Goal: Task Accomplishment & Management: Manage account settings

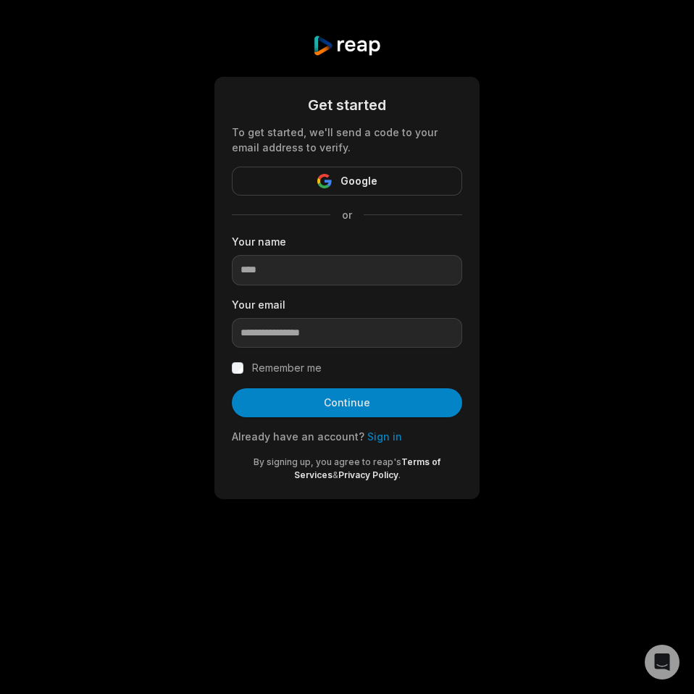
type input "**********"
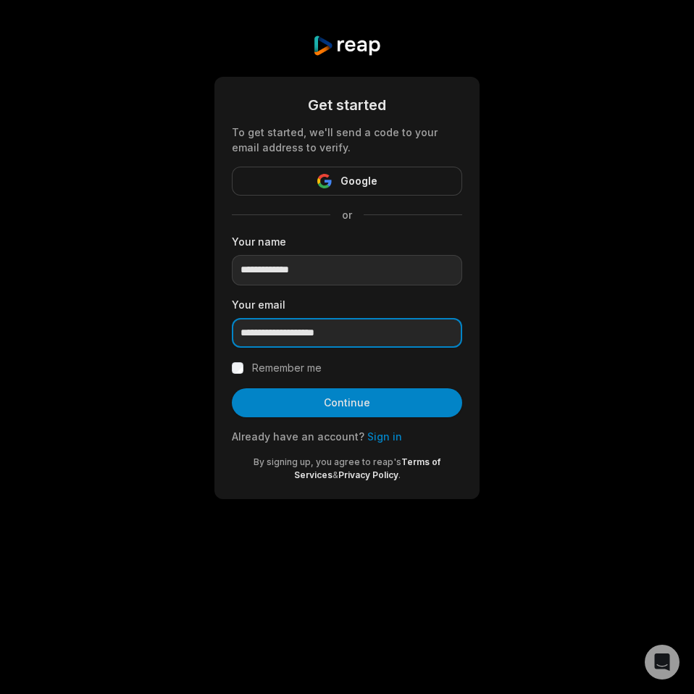
click at [352, 339] on input "**********" at bounding box center [347, 333] width 230 height 30
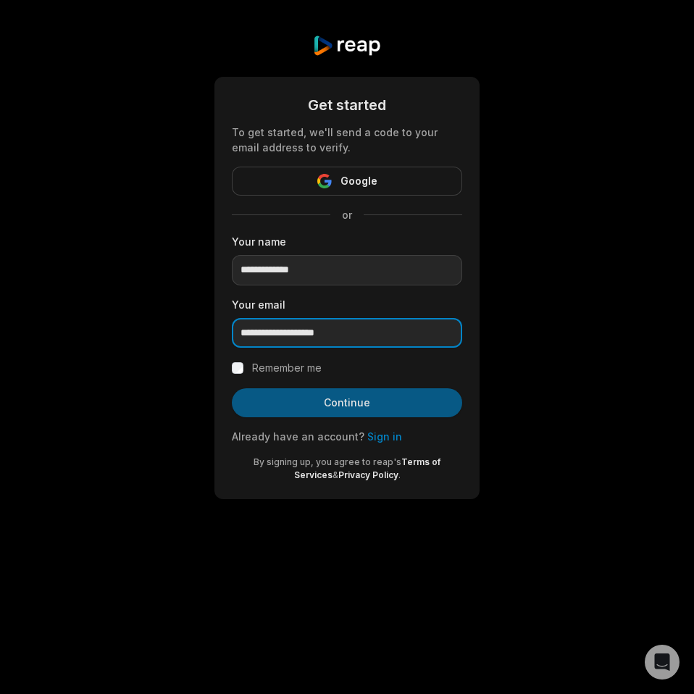
paste input "**********"
type input "**********"
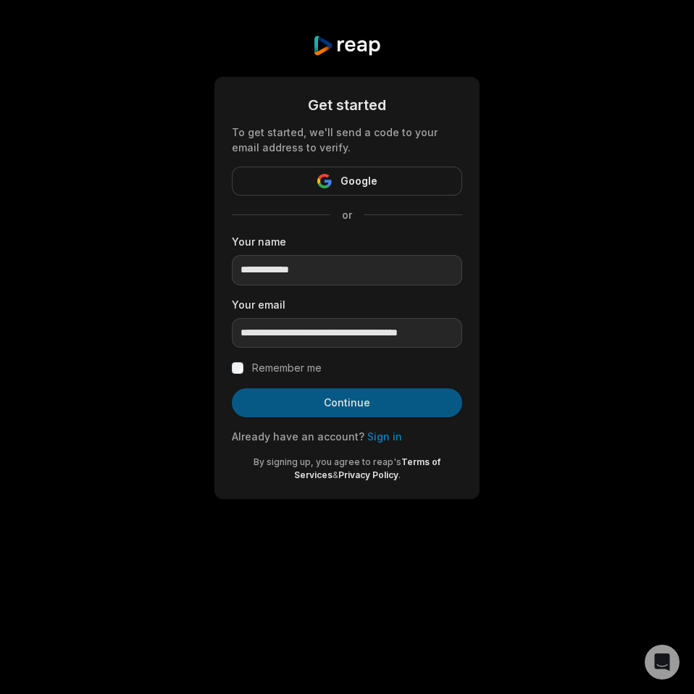
scroll to position [0, 0]
click at [319, 413] on button "Continue" at bounding box center [347, 402] width 230 height 29
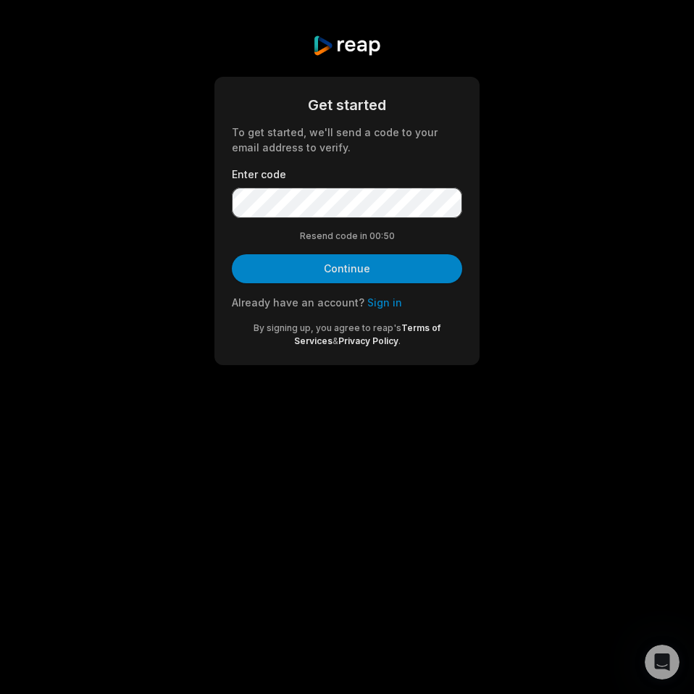
click at [335, 218] on form "Get started To get started, we'll send a code to your email address to verify. …" at bounding box center [347, 220] width 230 height 253
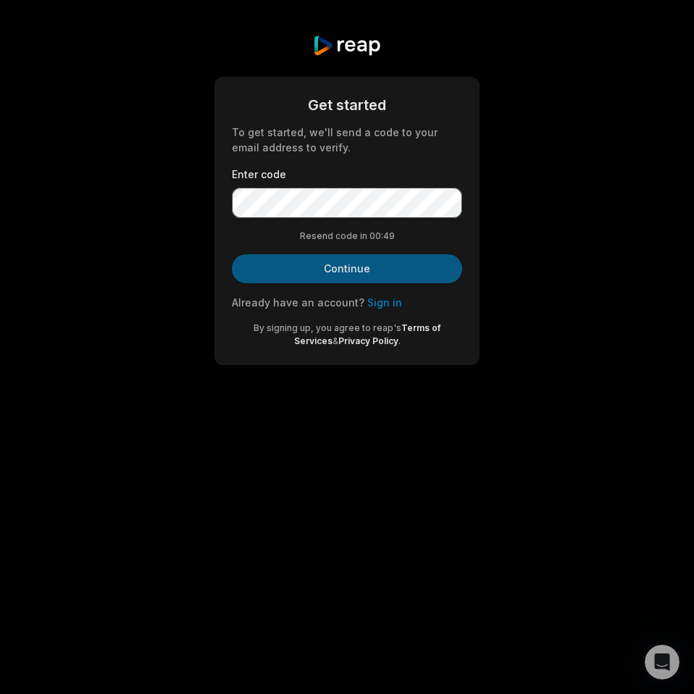
click at [325, 258] on button "Continue" at bounding box center [347, 268] width 230 height 29
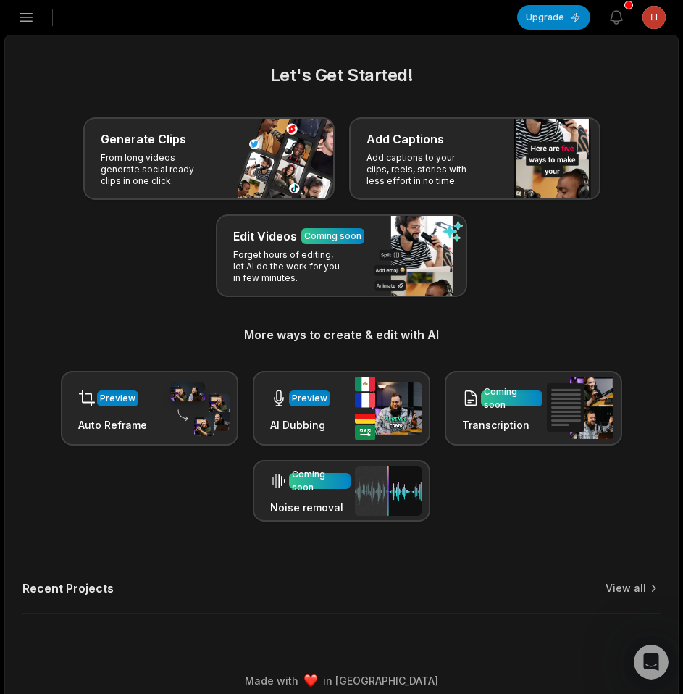
click at [651, 15] on html "OS Orlando's Studio Create Project Home Projects Brand template Calendar Connec…" at bounding box center [341, 347] width 683 height 694
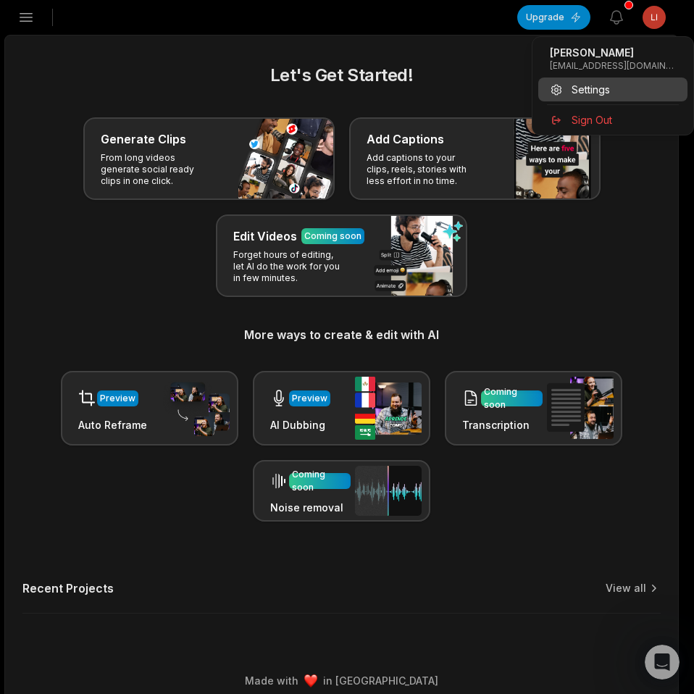
click at [590, 96] on span "Settings" at bounding box center [590, 89] width 38 height 15
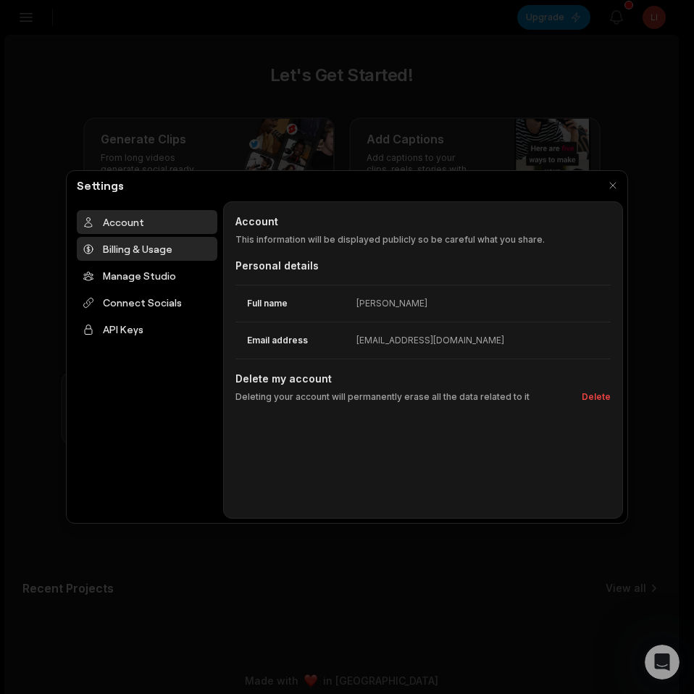
click at [172, 255] on div "Billing & Usage" at bounding box center [147, 249] width 140 height 24
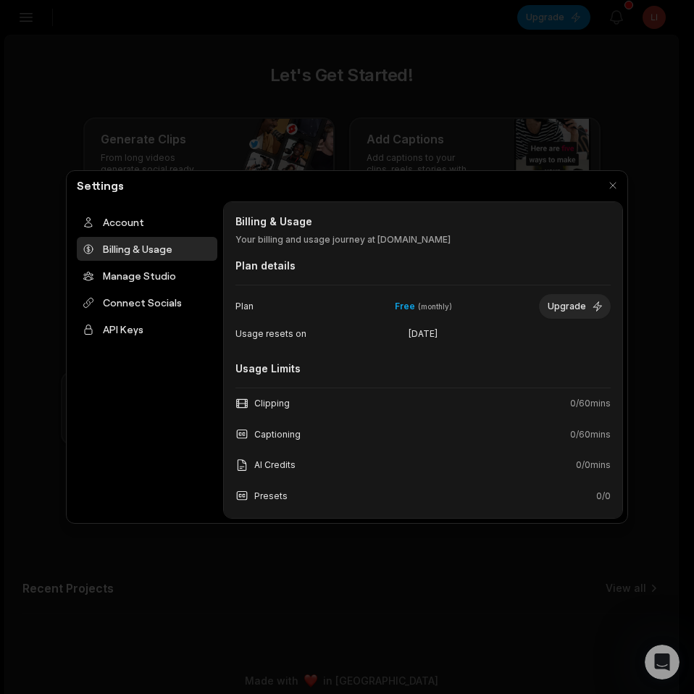
click at [182, 371] on div "Account Billing & Usage Manage Studio Connect Socials API Keys" at bounding box center [147, 359] width 152 height 317
click at [616, 188] on button "button" at bounding box center [612, 185] width 20 height 20
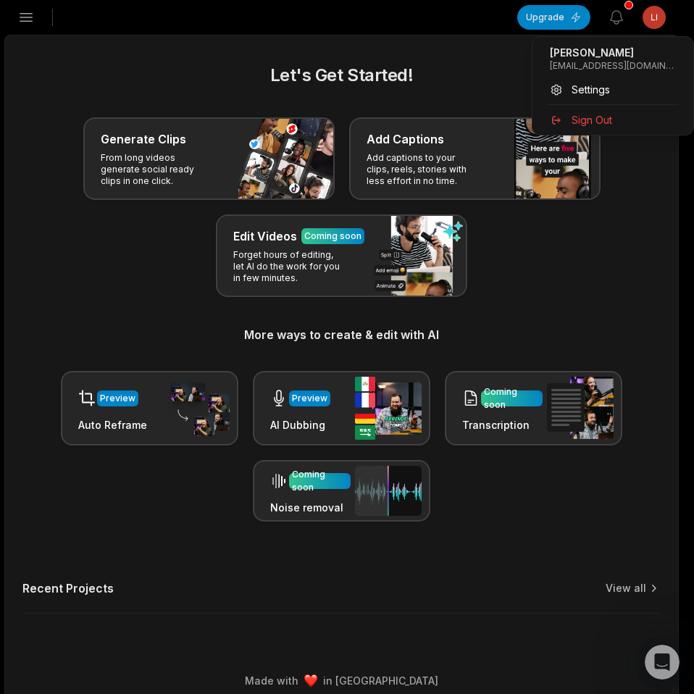
click at [645, 7] on html "OS Orlando's Studio Create Project Home Projects Brand template Calendar Connec…" at bounding box center [347, 347] width 694 height 694
click at [594, 80] on div "Settings" at bounding box center [612, 89] width 149 height 24
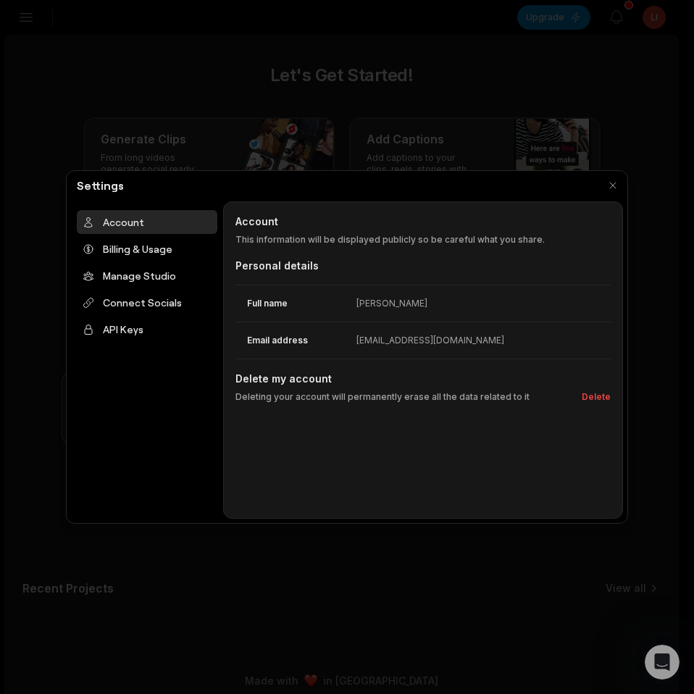
click at [133, 228] on div "Account" at bounding box center [147, 222] width 140 height 24
click at [130, 244] on div "Billing & Usage" at bounding box center [147, 249] width 140 height 24
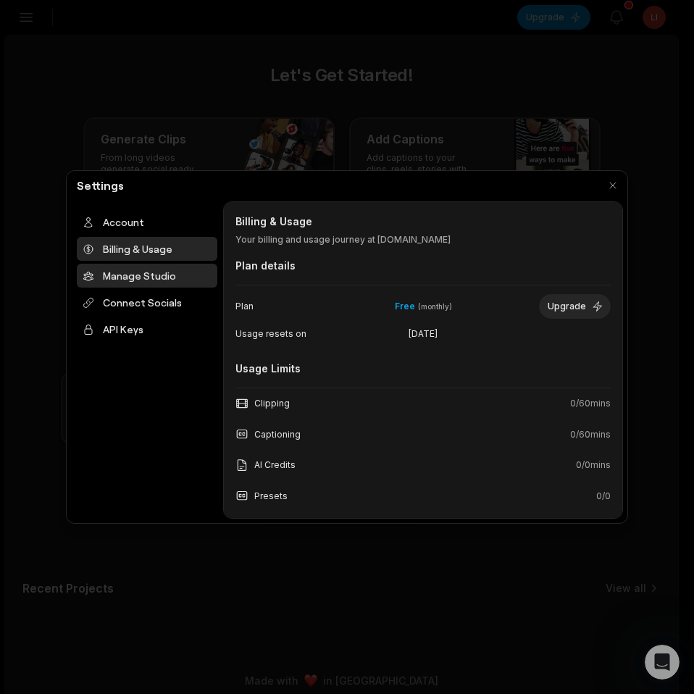
click at [133, 272] on div "Manage Studio" at bounding box center [147, 276] width 140 height 24
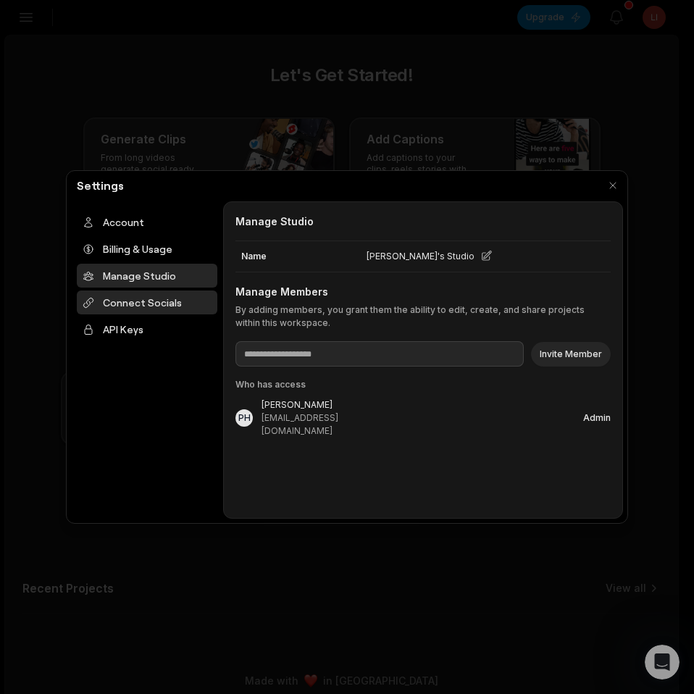
click at [140, 303] on div "Connect Socials" at bounding box center [147, 302] width 140 height 24
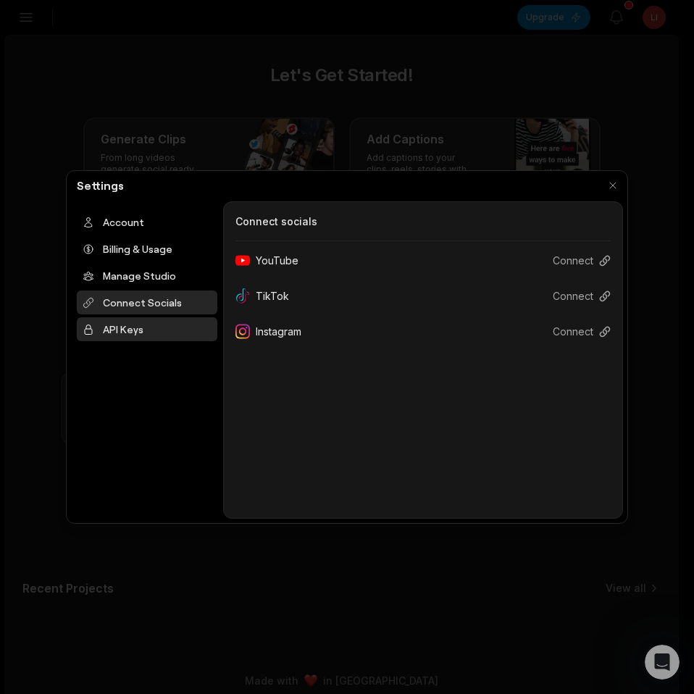
click at [130, 333] on div "API Keys" at bounding box center [147, 329] width 140 height 24
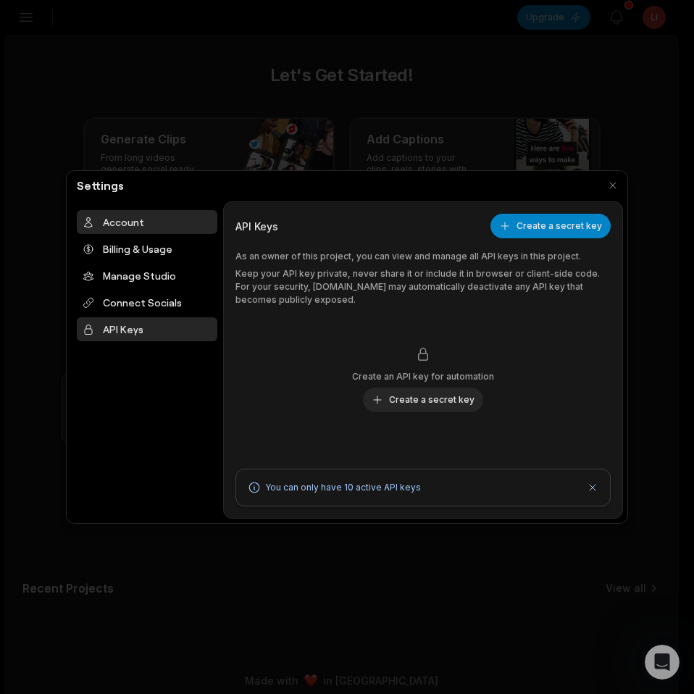
click at [130, 219] on div "Account" at bounding box center [147, 222] width 140 height 24
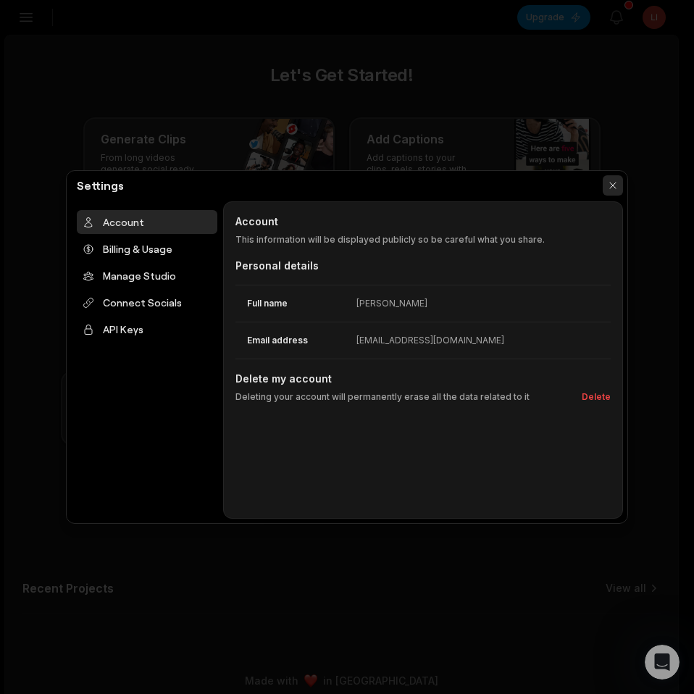
click at [613, 189] on button "button" at bounding box center [612, 185] width 20 height 20
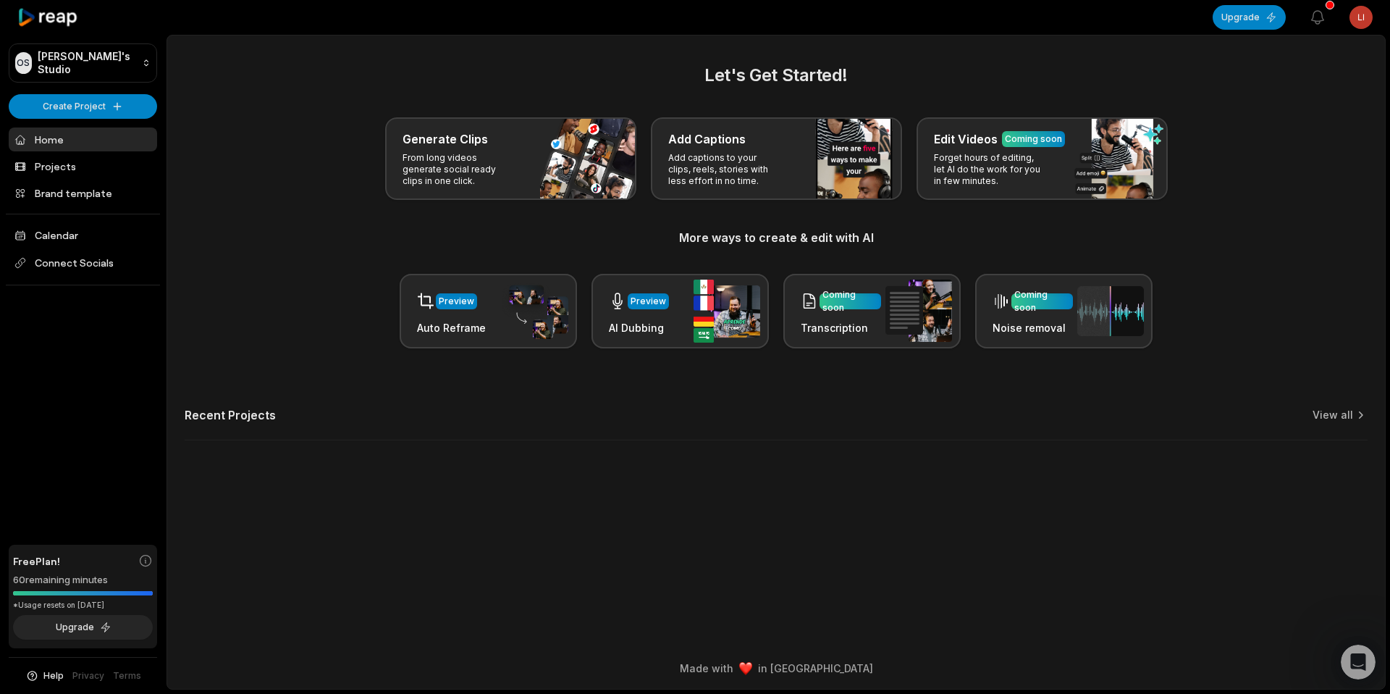
click at [693, 19] on html "OS Orlando's Studio Create Project Home Projects Brand template Calendar Connec…" at bounding box center [695, 347] width 1390 height 694
click at [693, 91] on span "Settings" at bounding box center [1287, 89] width 38 height 15
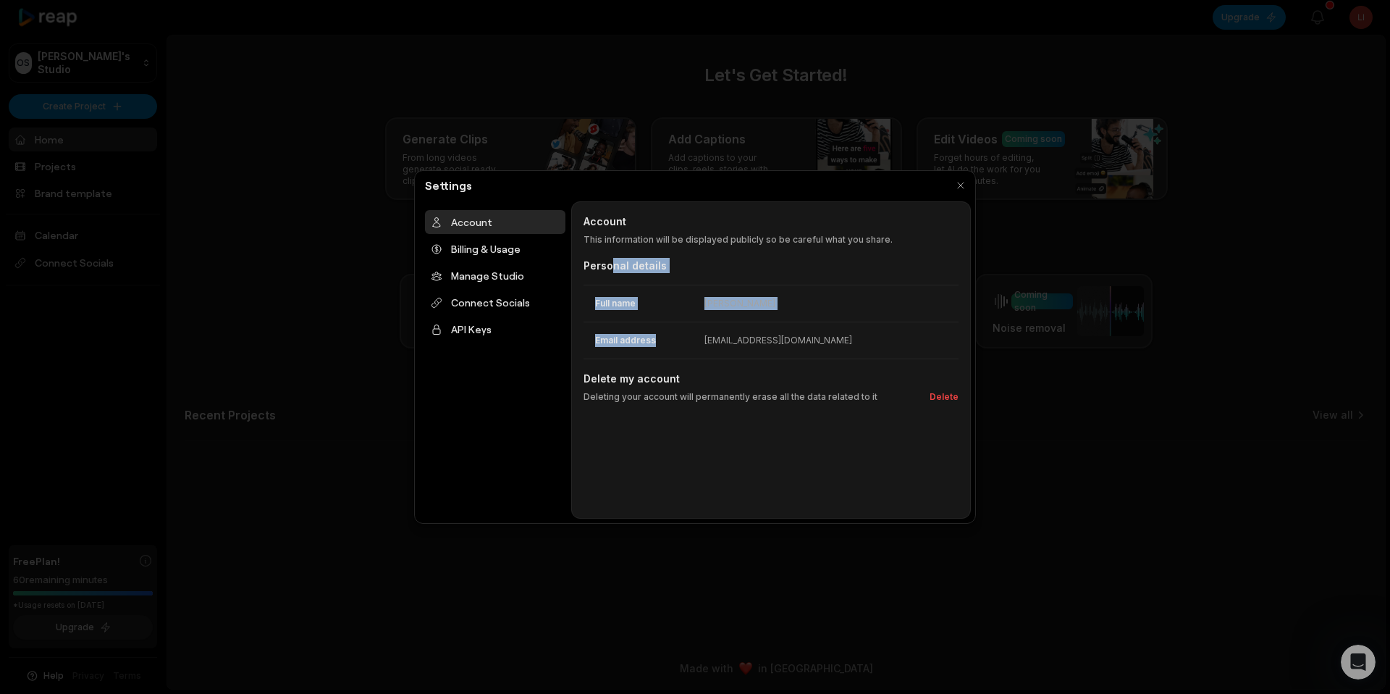
drag, startPoint x: 610, startPoint y: 258, endPoint x: 678, endPoint y: 345, distance: 109.9
click at [677, 342] on div "Account Account This information will be displayed publicly so be careful what …" at bounding box center [771, 359] width 400 height 317
click at [678, 345] on dt "Email address" at bounding box center [644, 340] width 121 height 13
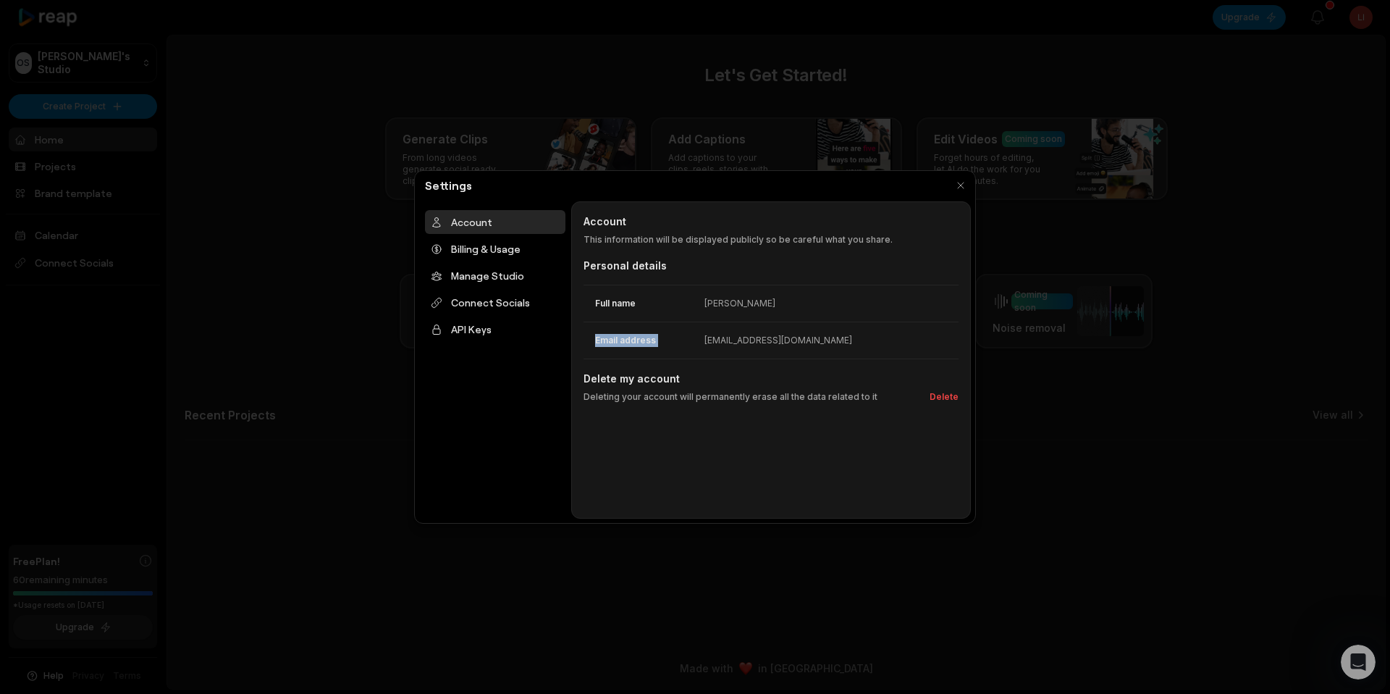
click at [638, 330] on div "Email address [EMAIL_ADDRESS][DOMAIN_NAME]" at bounding box center [771, 340] width 375 height 37
click at [502, 248] on div "Billing & Usage" at bounding box center [495, 249] width 140 height 24
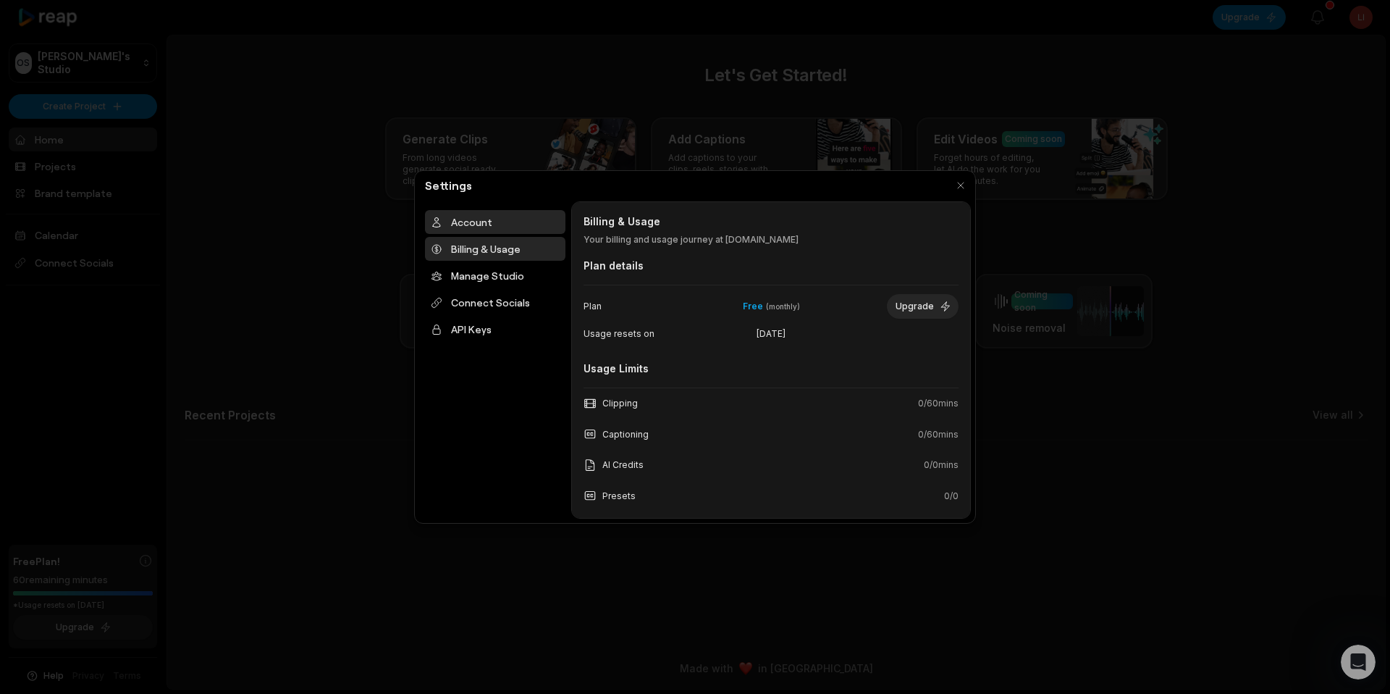
click at [500, 229] on div "Account" at bounding box center [495, 222] width 140 height 24
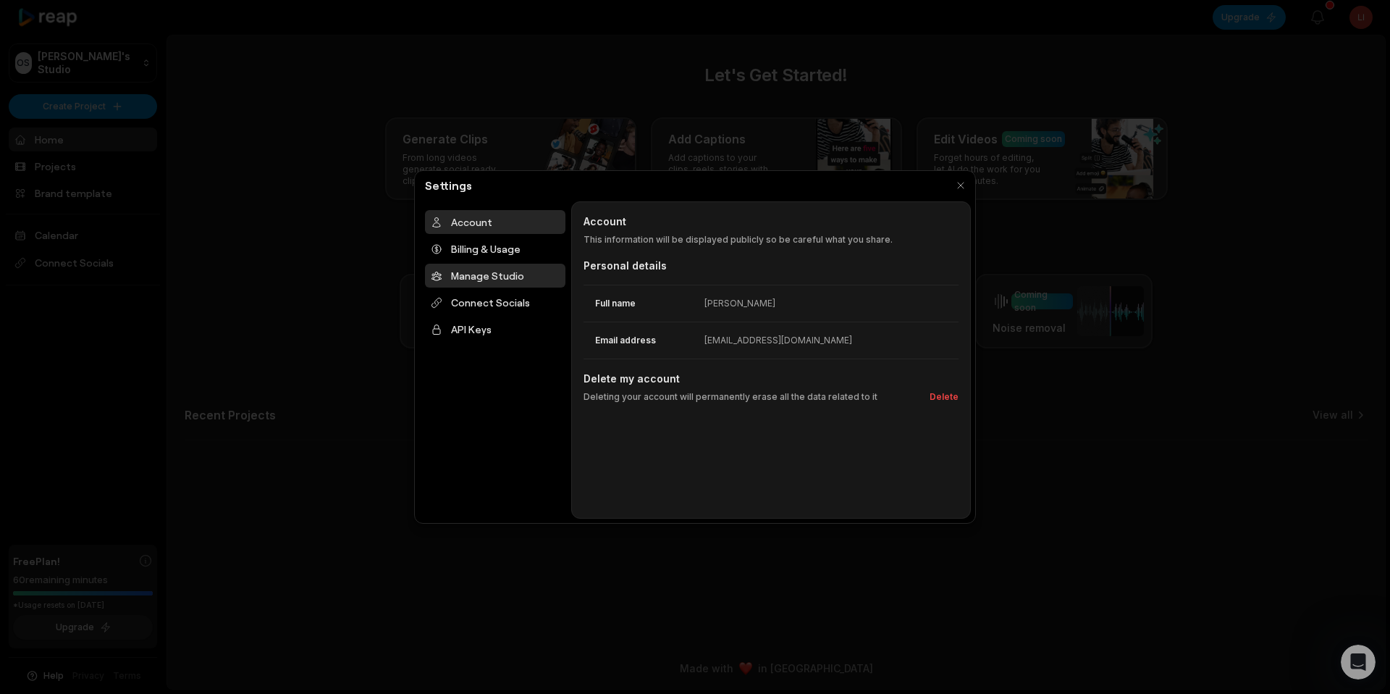
click at [496, 282] on div "Manage Studio" at bounding box center [495, 276] width 140 height 24
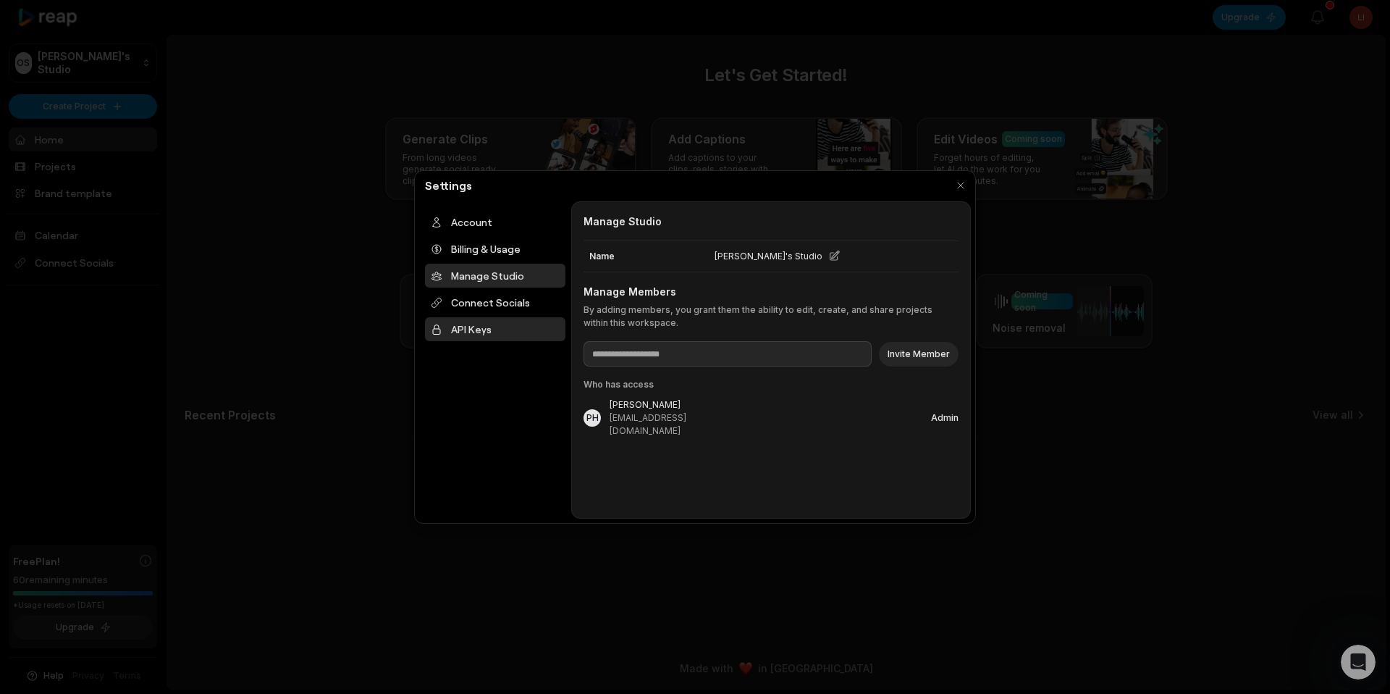
click at [469, 328] on div "API Keys" at bounding box center [495, 329] width 140 height 24
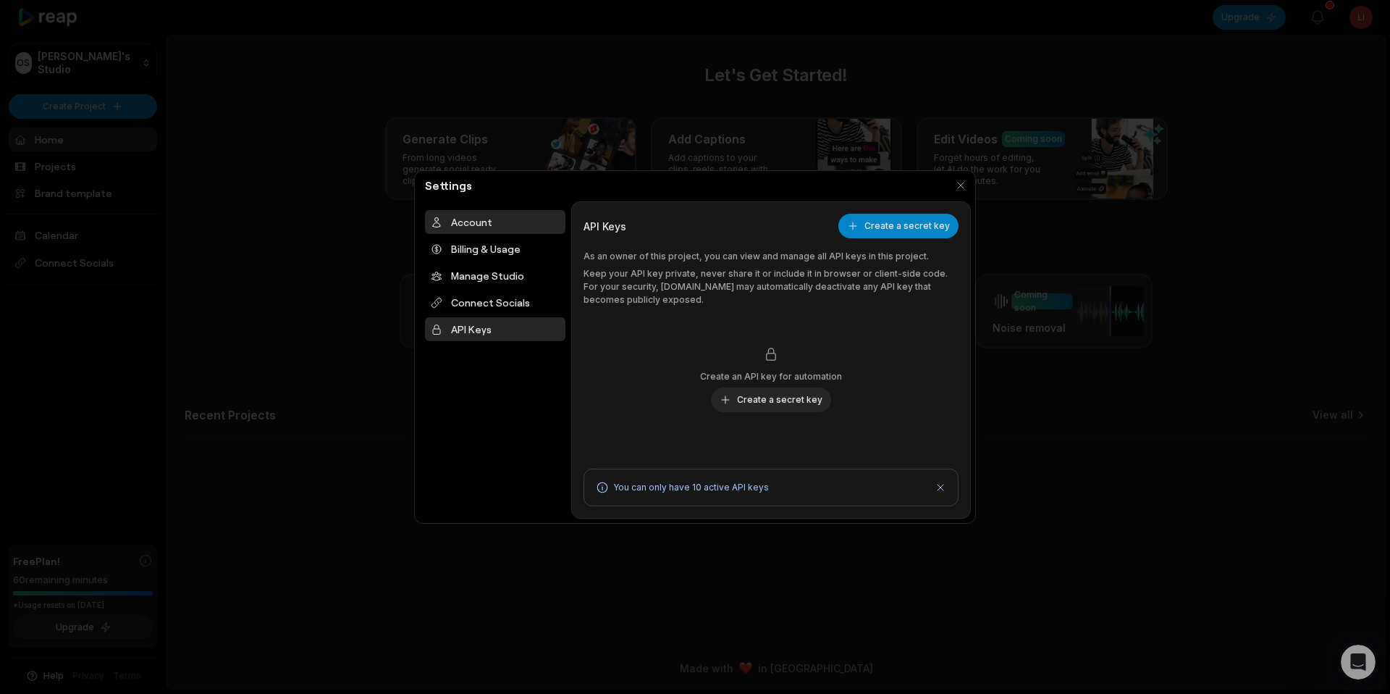
click at [499, 229] on div "Account" at bounding box center [495, 222] width 140 height 24
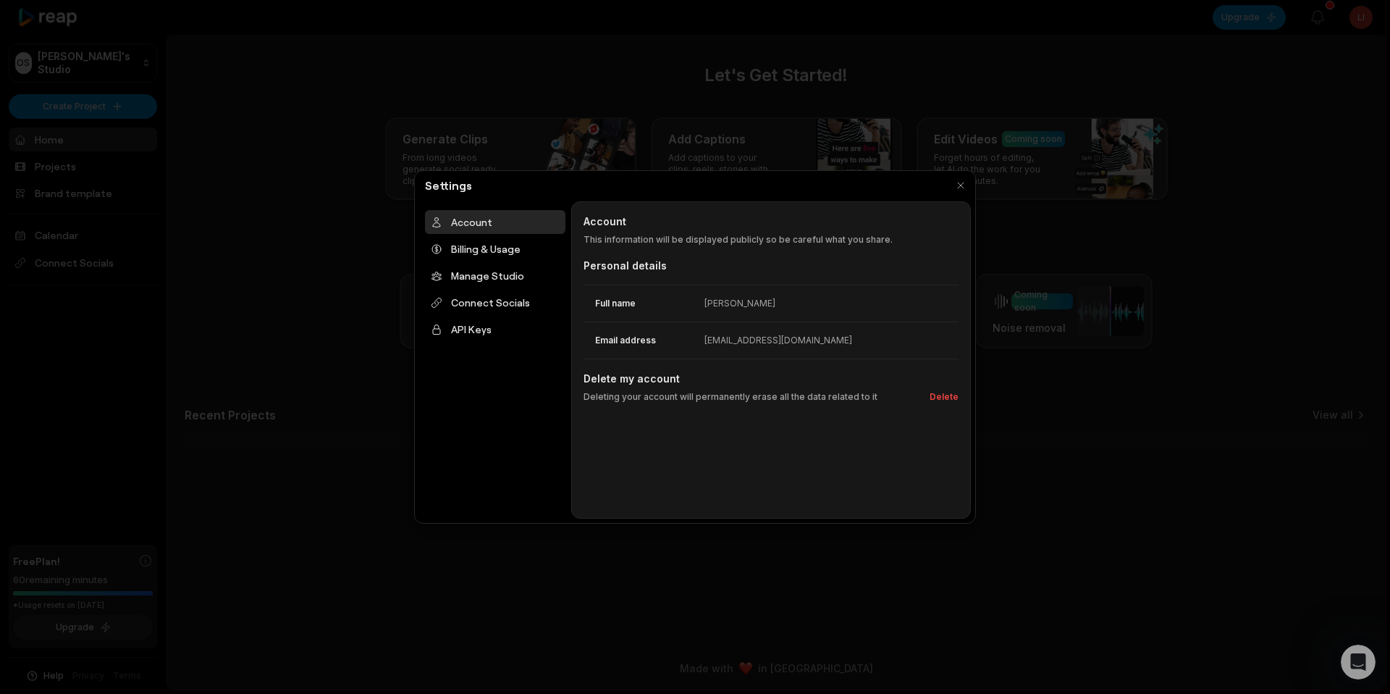
click at [693, 309] on dt "Full name" at bounding box center [644, 303] width 121 height 13
drag, startPoint x: 739, startPoint y: 305, endPoint x: 742, endPoint y: 325, distance: 20.4
click at [693, 306] on div "[PERSON_NAME]" at bounding box center [740, 303] width 71 height 13
click at [693, 329] on div "Email address [EMAIL_ADDRESS][DOMAIN_NAME]" at bounding box center [771, 340] width 375 height 37
click at [693, 188] on button "button" at bounding box center [961, 185] width 20 height 20
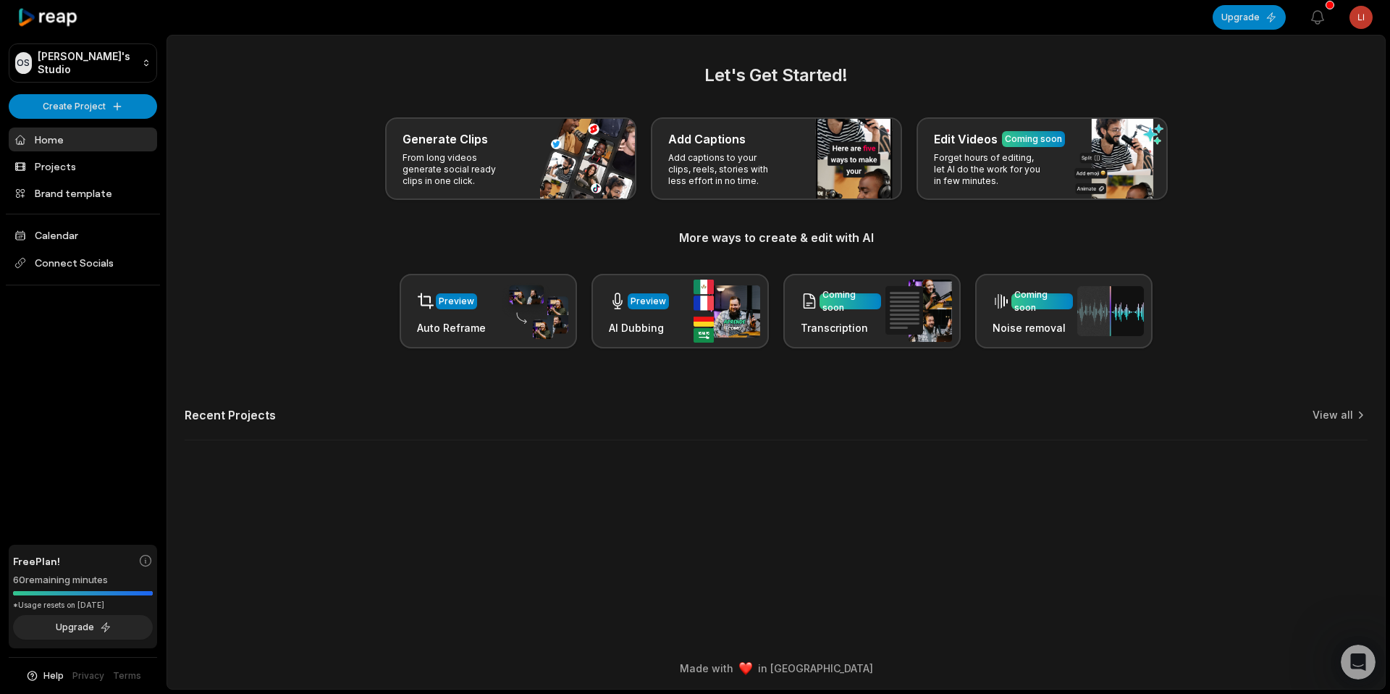
click at [693, 25] on html "OS Orlando's Studio Create Project Home Projects Brand template Calendar Connec…" at bounding box center [695, 347] width 1390 height 694
click at [693, 88] on span "Settings" at bounding box center [1287, 89] width 38 height 15
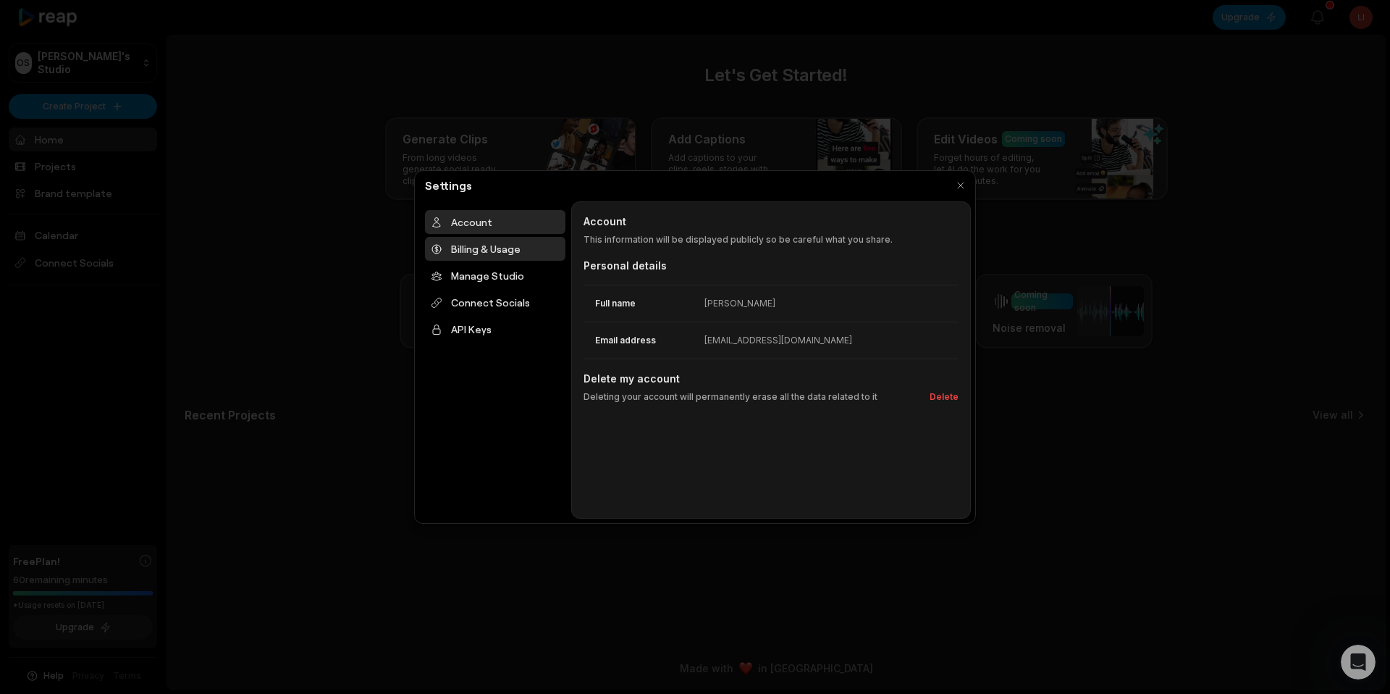
click at [515, 244] on div "Billing & Usage" at bounding box center [495, 249] width 140 height 24
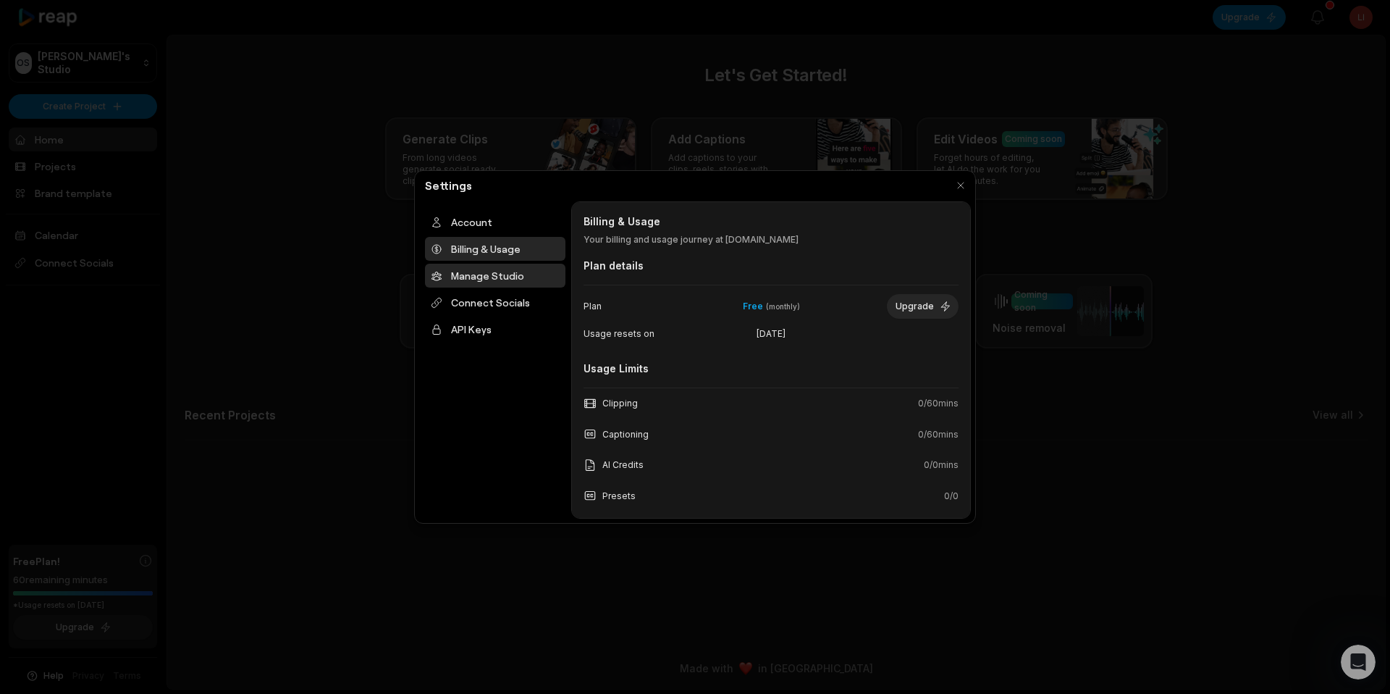
click at [500, 284] on div "Manage Studio" at bounding box center [495, 276] width 140 height 24
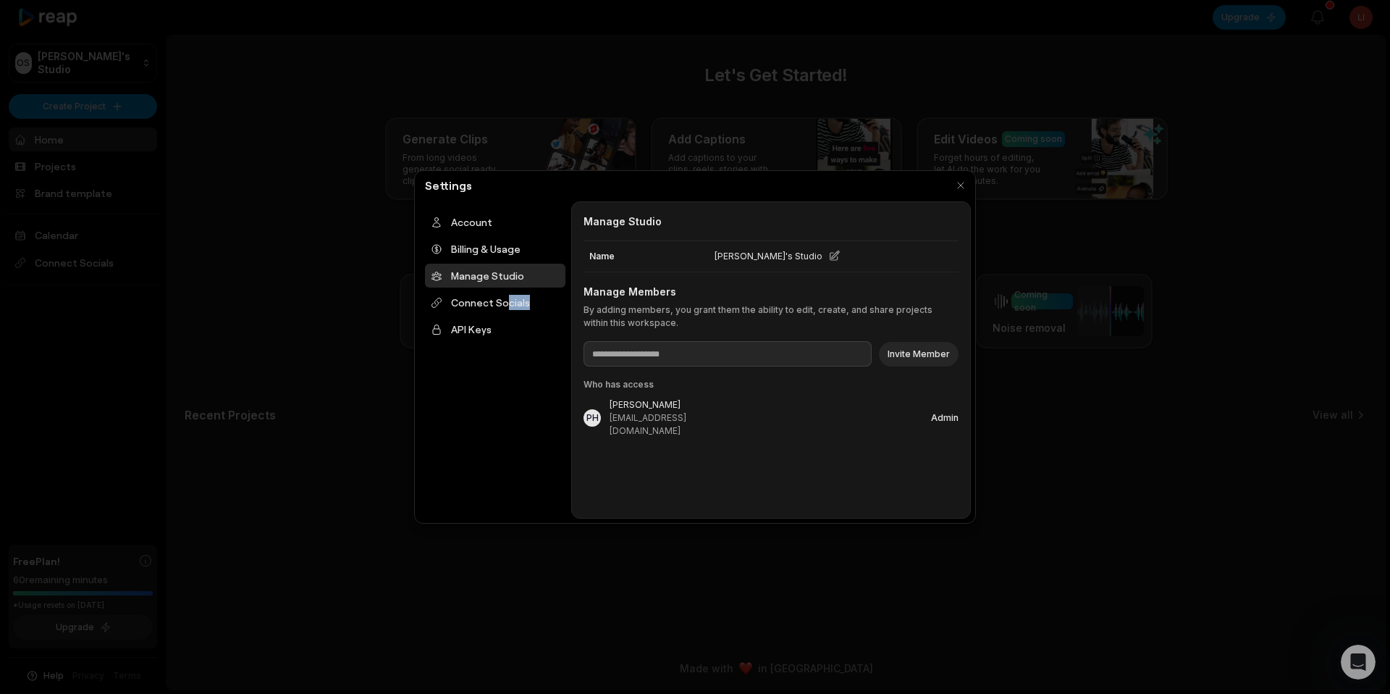
click at [503, 315] on ul "Account Billing & Usage Manage Studio Connect Socials API Keys" at bounding box center [495, 275] width 140 height 131
click at [503, 303] on div "Connect Socials" at bounding box center [495, 302] width 140 height 24
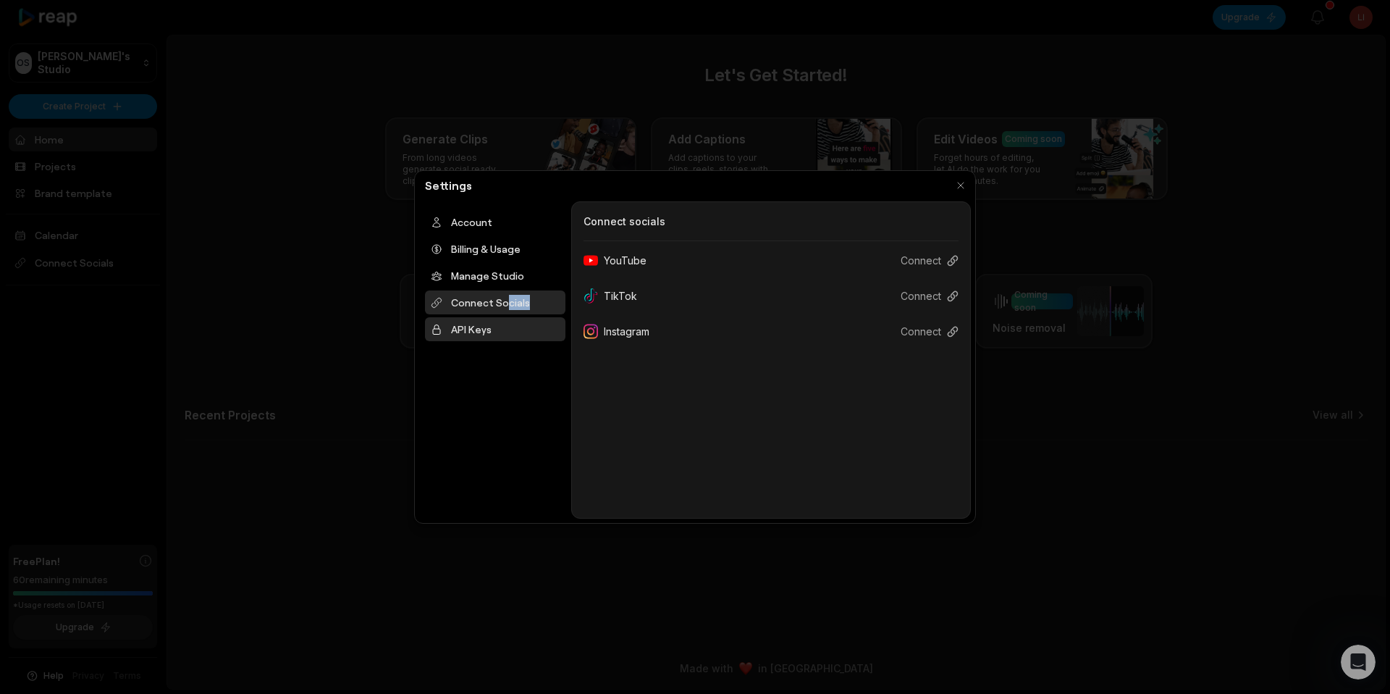
click at [501, 325] on div "API Keys" at bounding box center [495, 329] width 140 height 24
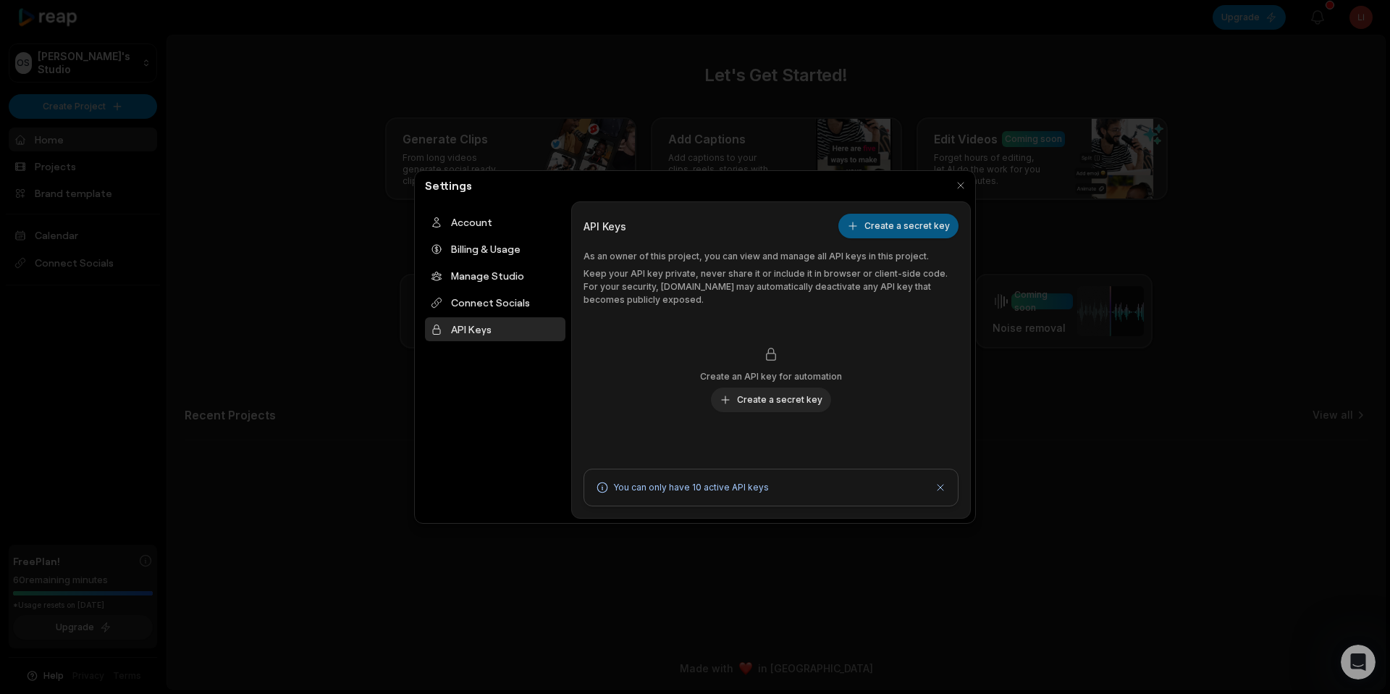
click at [693, 224] on button "Create a secret key" at bounding box center [899, 226] width 120 height 25
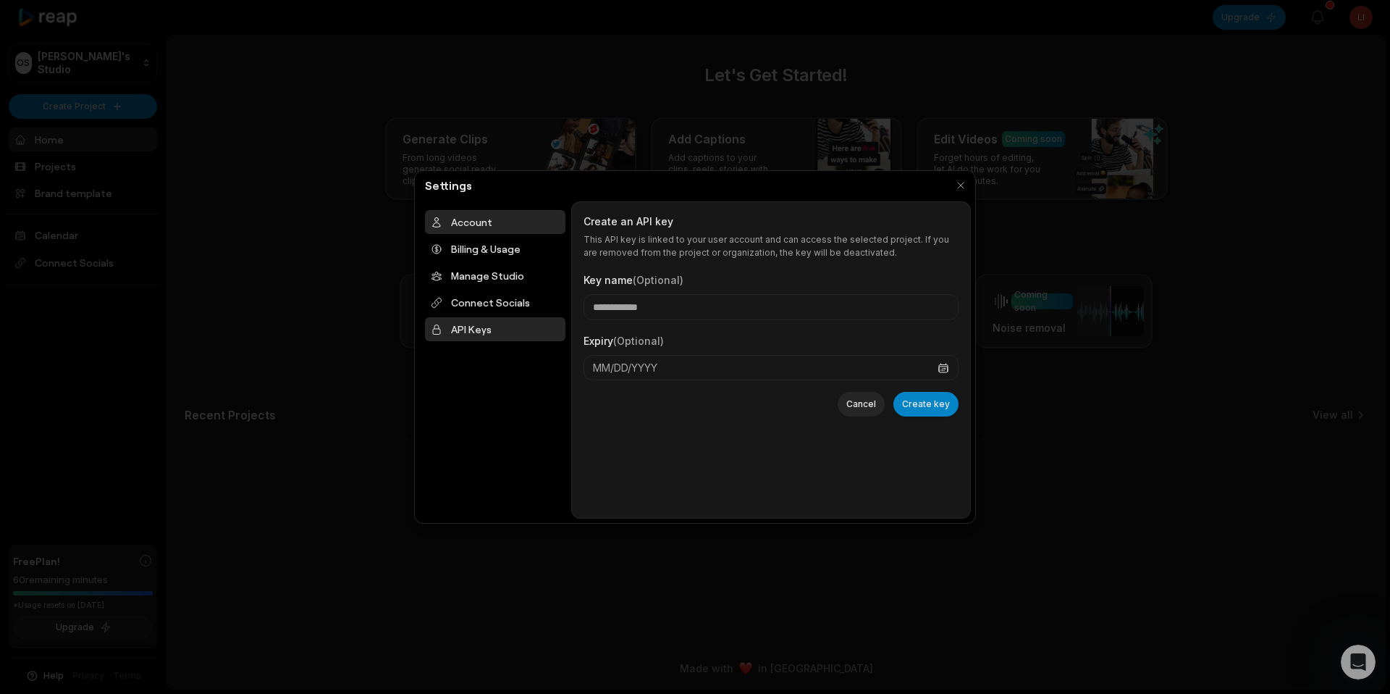
click at [489, 221] on div "Account" at bounding box center [495, 222] width 140 height 24
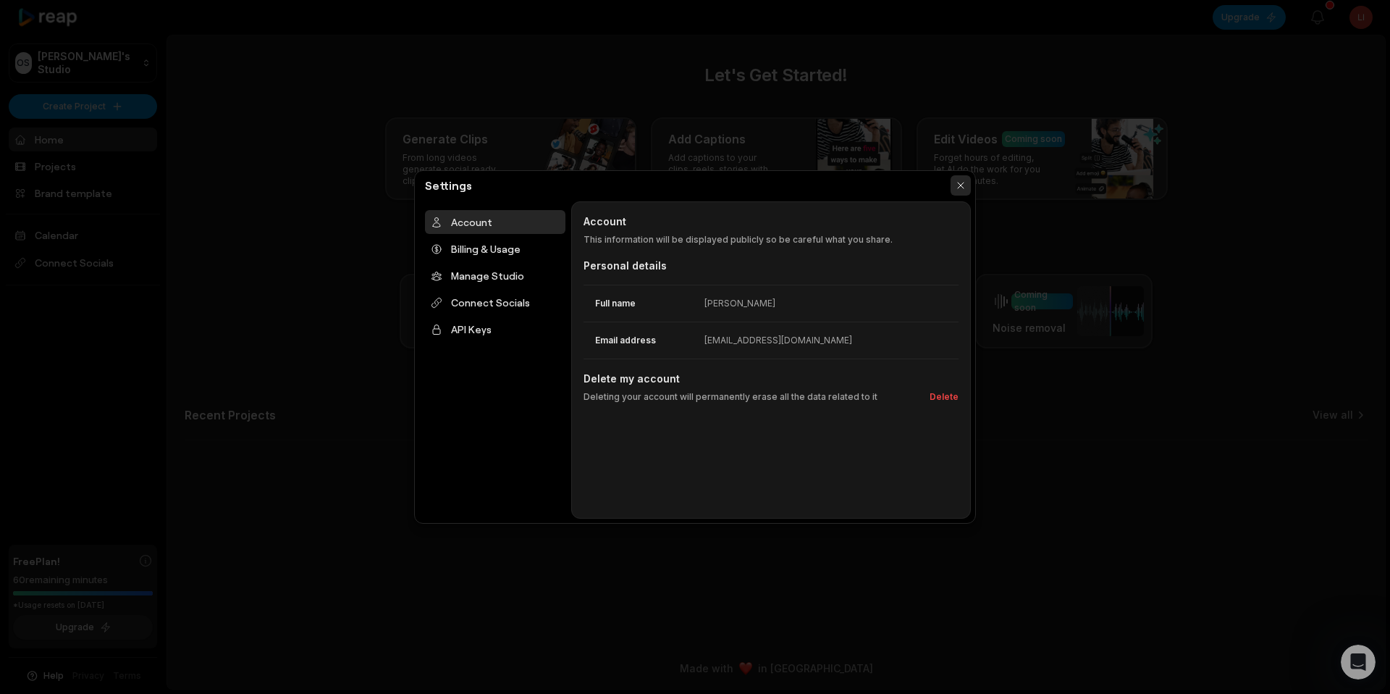
click at [693, 190] on button "button" at bounding box center [961, 185] width 20 height 20
